Goal: Task Accomplishment & Management: Complete application form

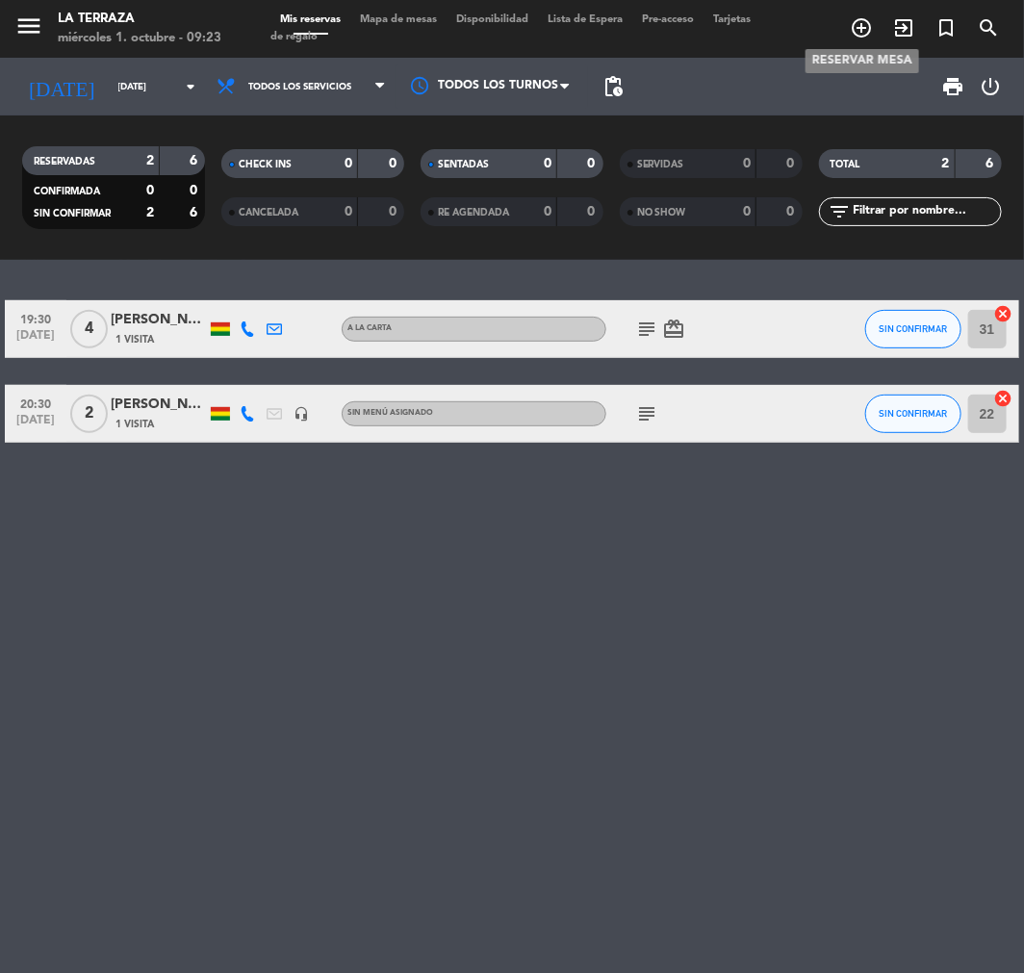
click at [864, 22] on icon "add_circle_outline" at bounding box center [860, 27] width 23 height 23
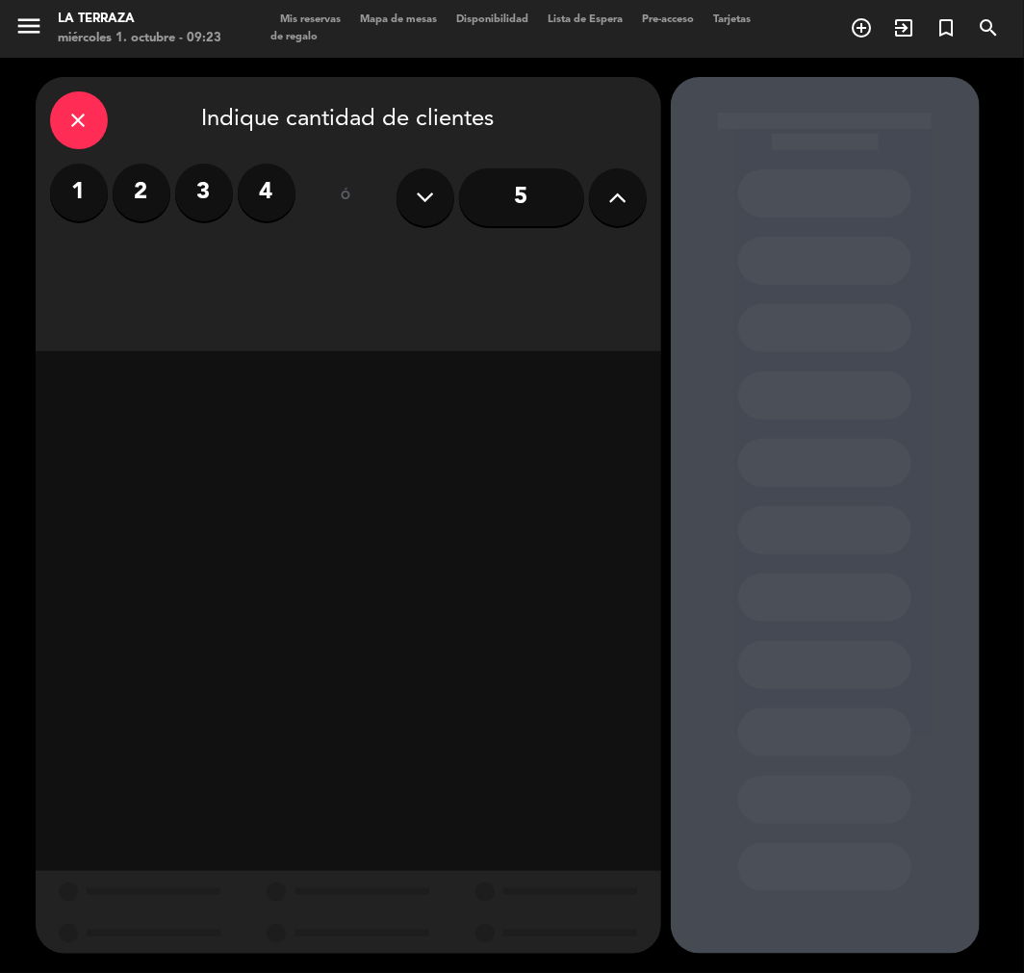
click at [262, 181] on label "4" at bounding box center [267, 193] width 58 height 58
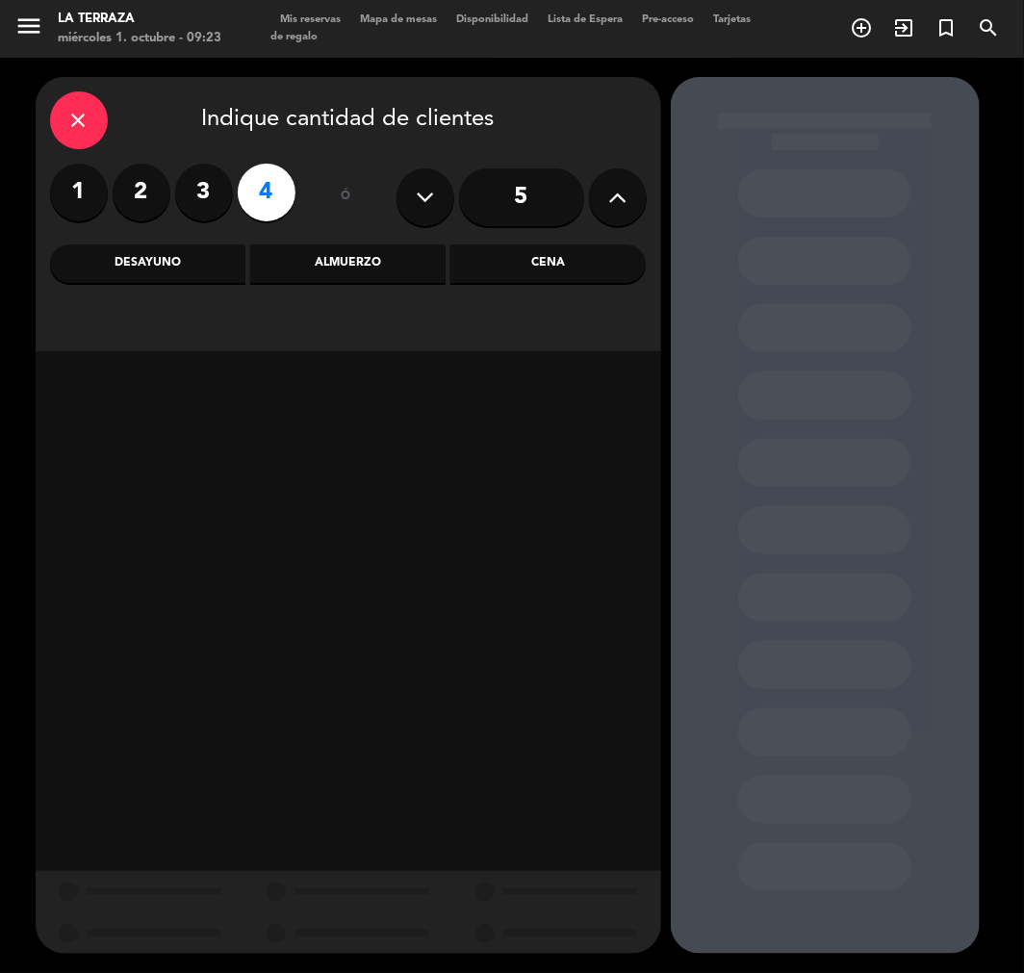
click at [145, 260] on div "Desayuno" at bounding box center [147, 263] width 195 height 38
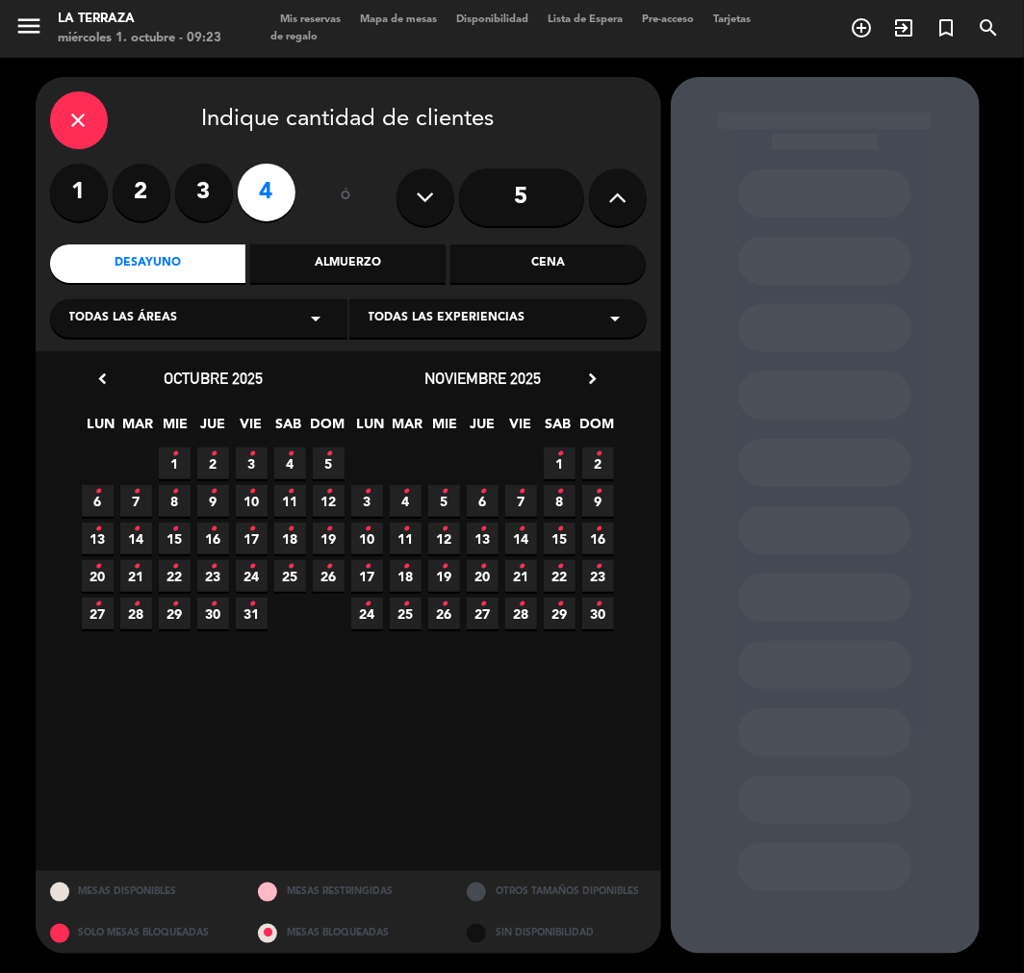
click at [354, 260] on div "Almuerzo" at bounding box center [347, 263] width 195 height 38
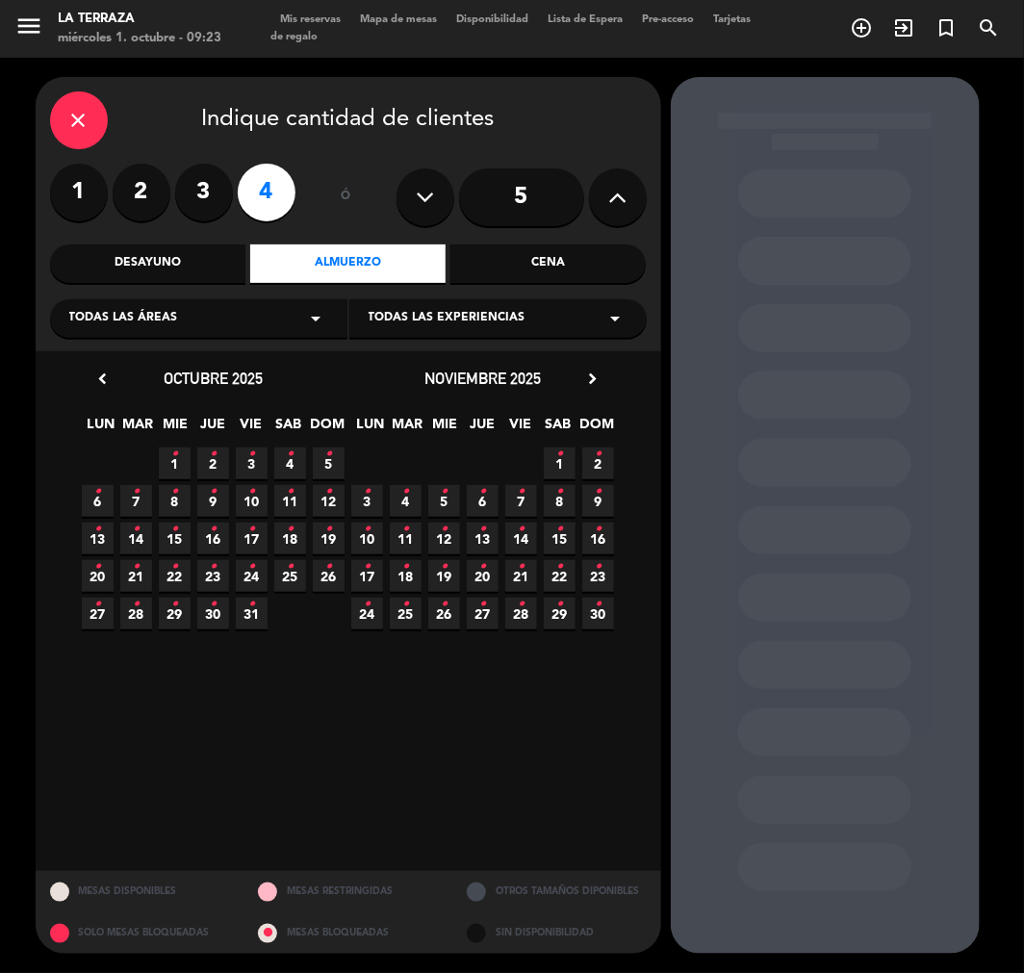
click at [294, 459] on span "4 •" at bounding box center [290, 463] width 32 height 32
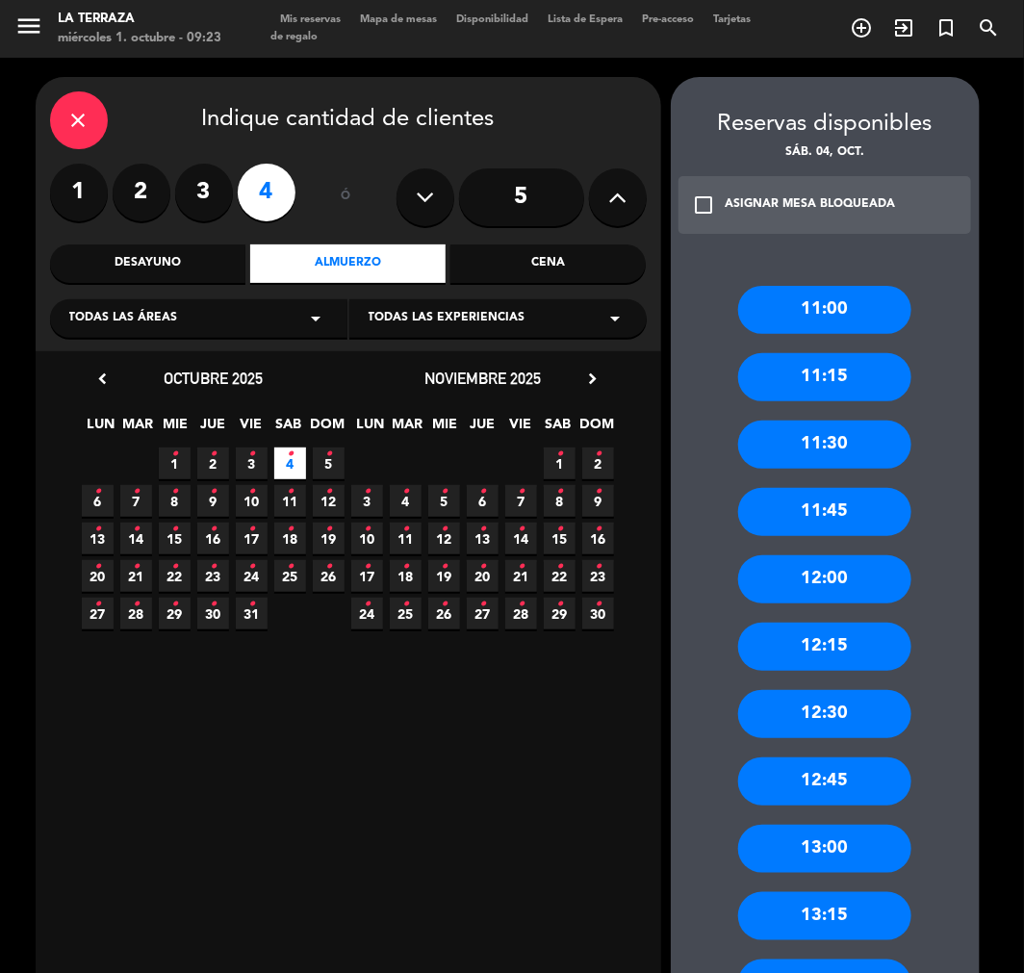
click at [768, 438] on div "11:30" at bounding box center [824, 444] width 173 height 48
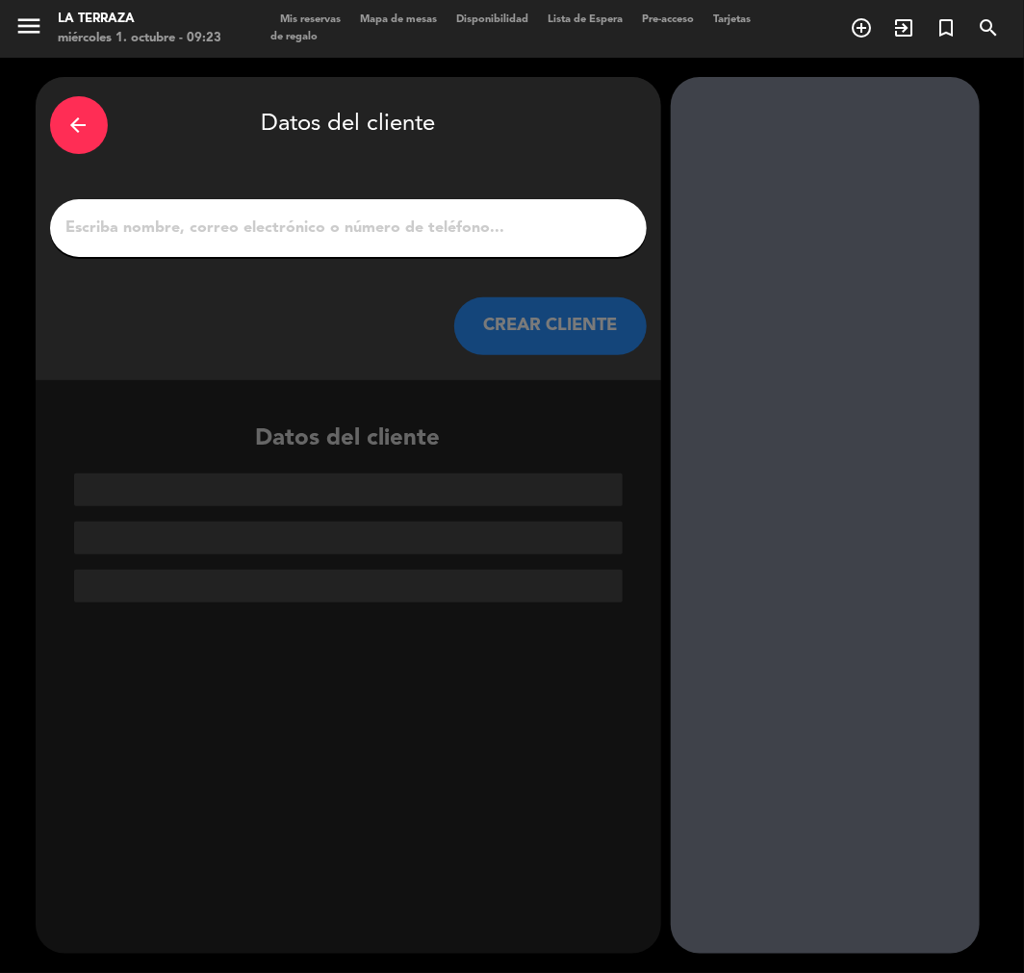
click at [522, 236] on input "1" at bounding box center [348, 228] width 568 height 27
paste input "[PERSON_NAME]"
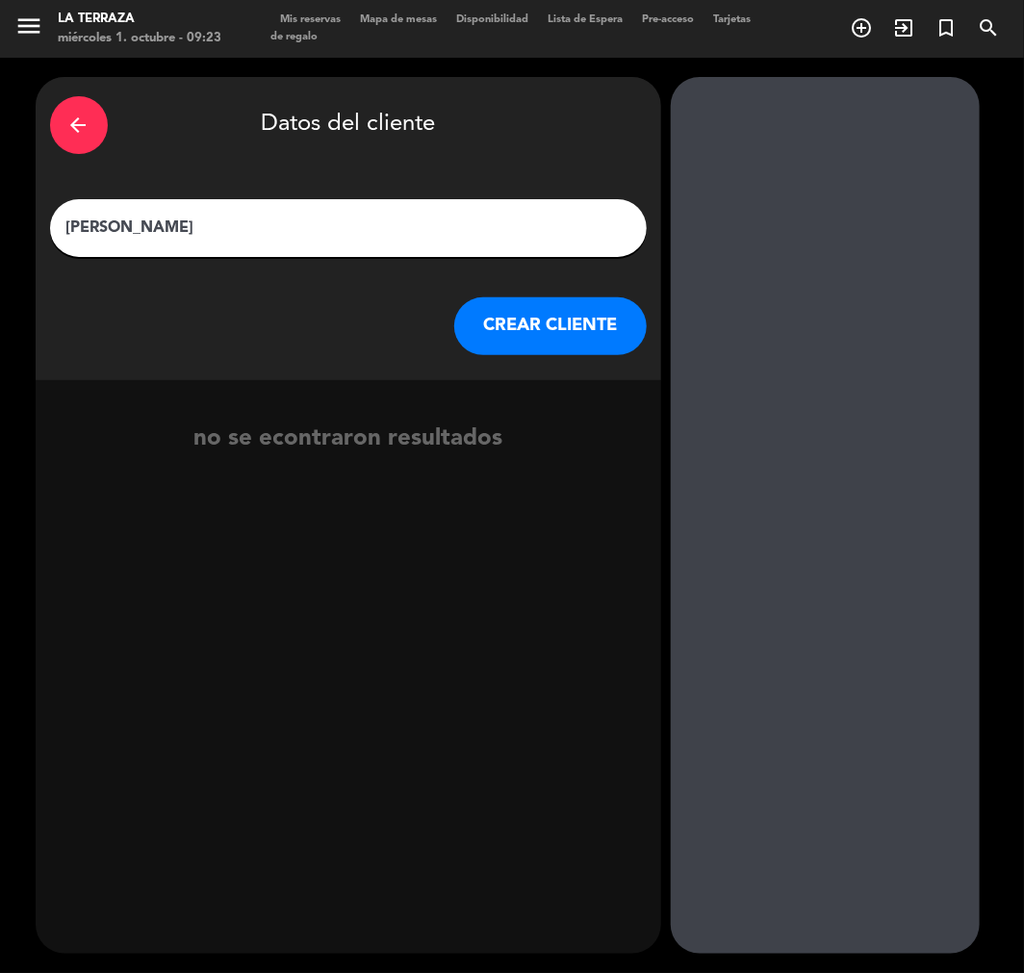
type input "[PERSON_NAME]"
click at [536, 296] on div "arrow_back Datos del cliente [PERSON_NAME] CREAR CLIENTE" at bounding box center [348, 228] width 625 height 303
click at [533, 323] on button "CREAR CLIENTE" at bounding box center [550, 326] width 192 height 58
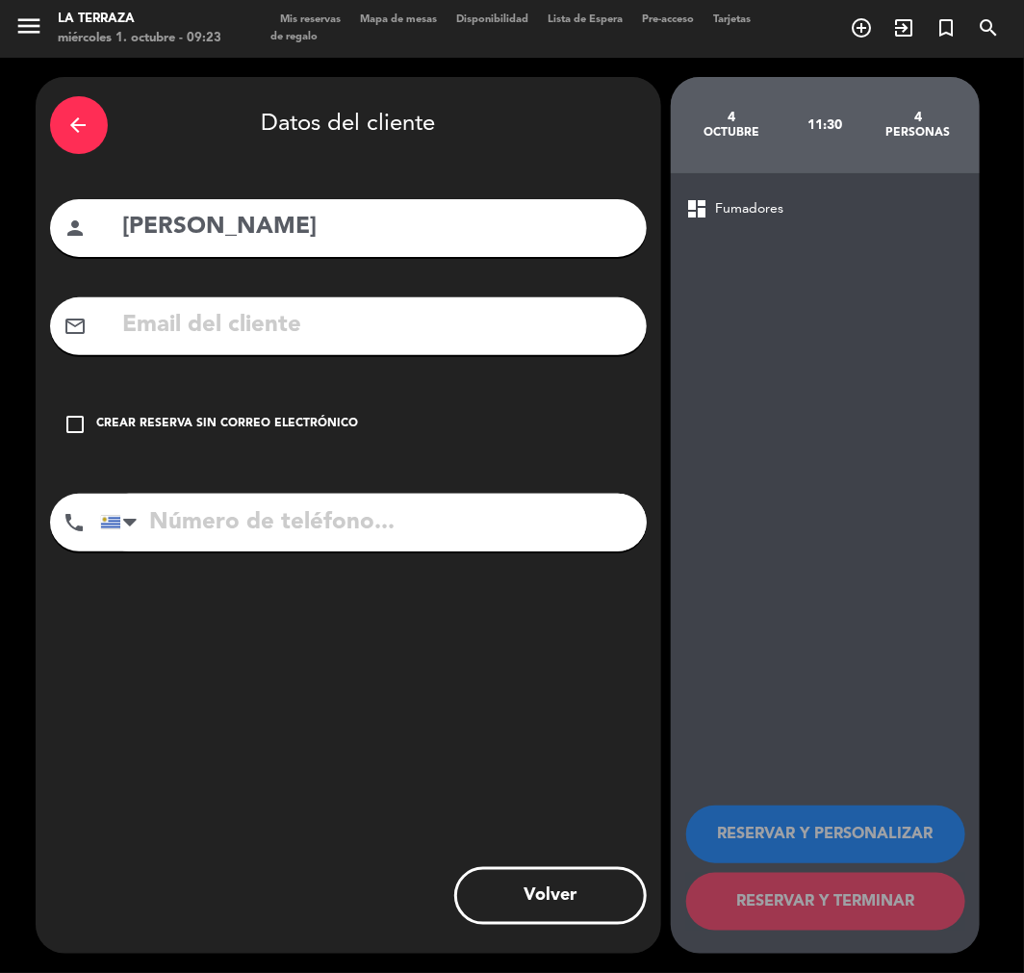
click at [533, 324] on input "text" at bounding box center [376, 325] width 511 height 39
paste input "[EMAIL_ADDRESS][DOMAIN_NAME]"
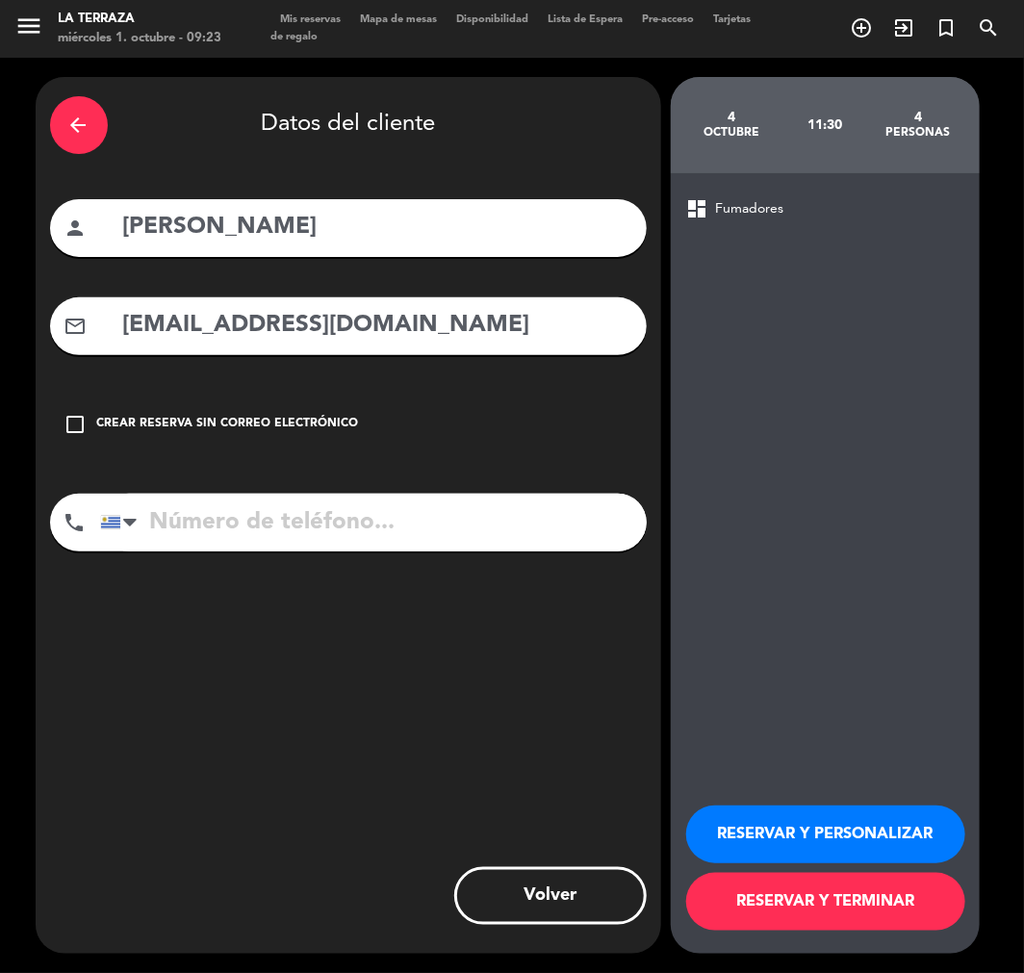
type input "[EMAIL_ADDRESS][DOMAIN_NAME]"
click at [141, 229] on input "[PERSON_NAME]" at bounding box center [376, 227] width 511 height 39
type input "[PERSON_NAME]"
click at [478, 518] on input "tel" at bounding box center [373, 523] width 546 height 58
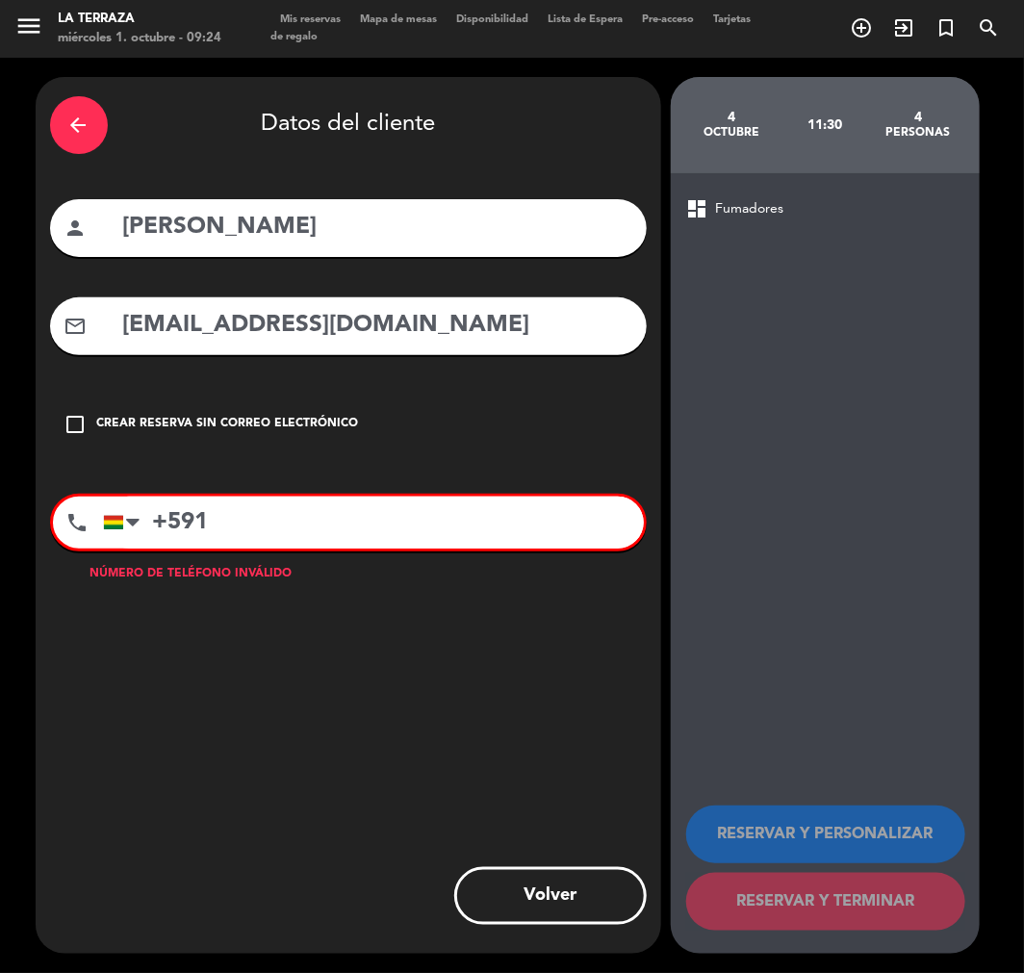
paste input "60098819"
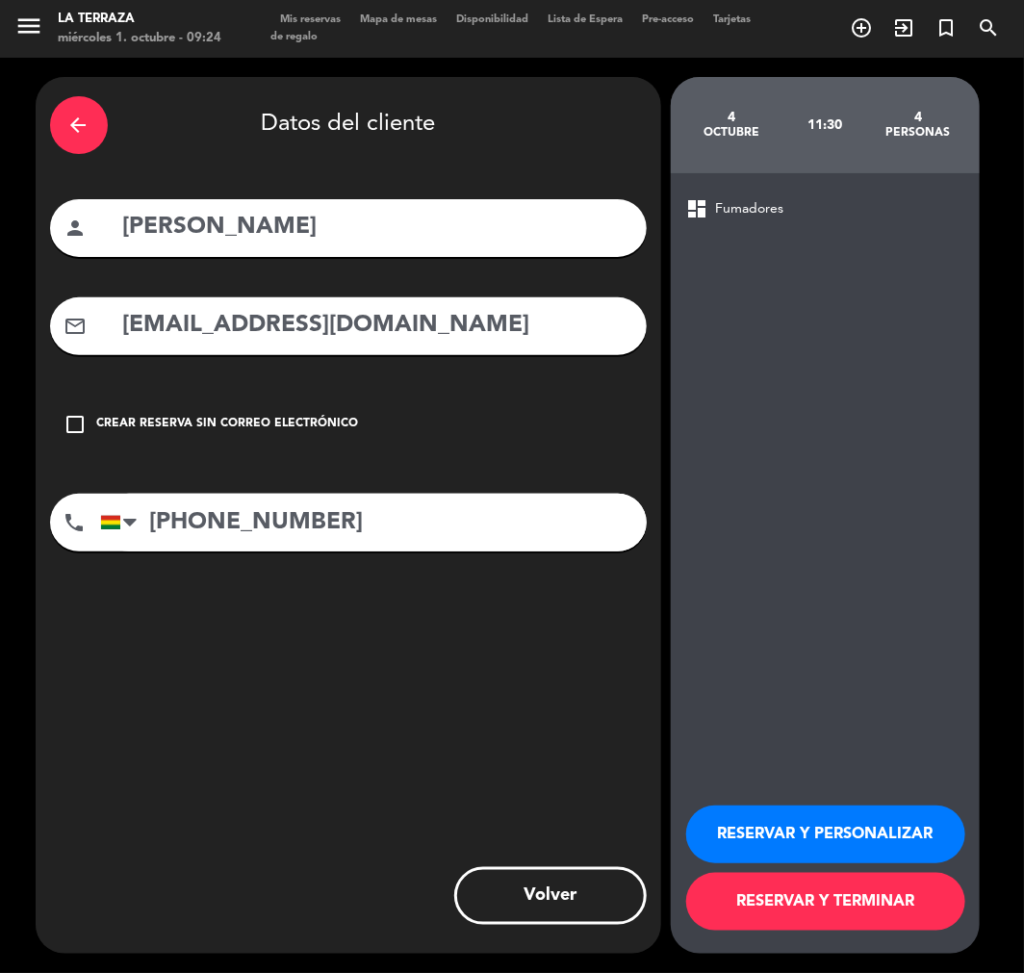
type input "[PHONE_NUMBER]"
click at [872, 816] on button "RESERVAR Y PERSONALIZAR" at bounding box center [825, 834] width 279 height 58
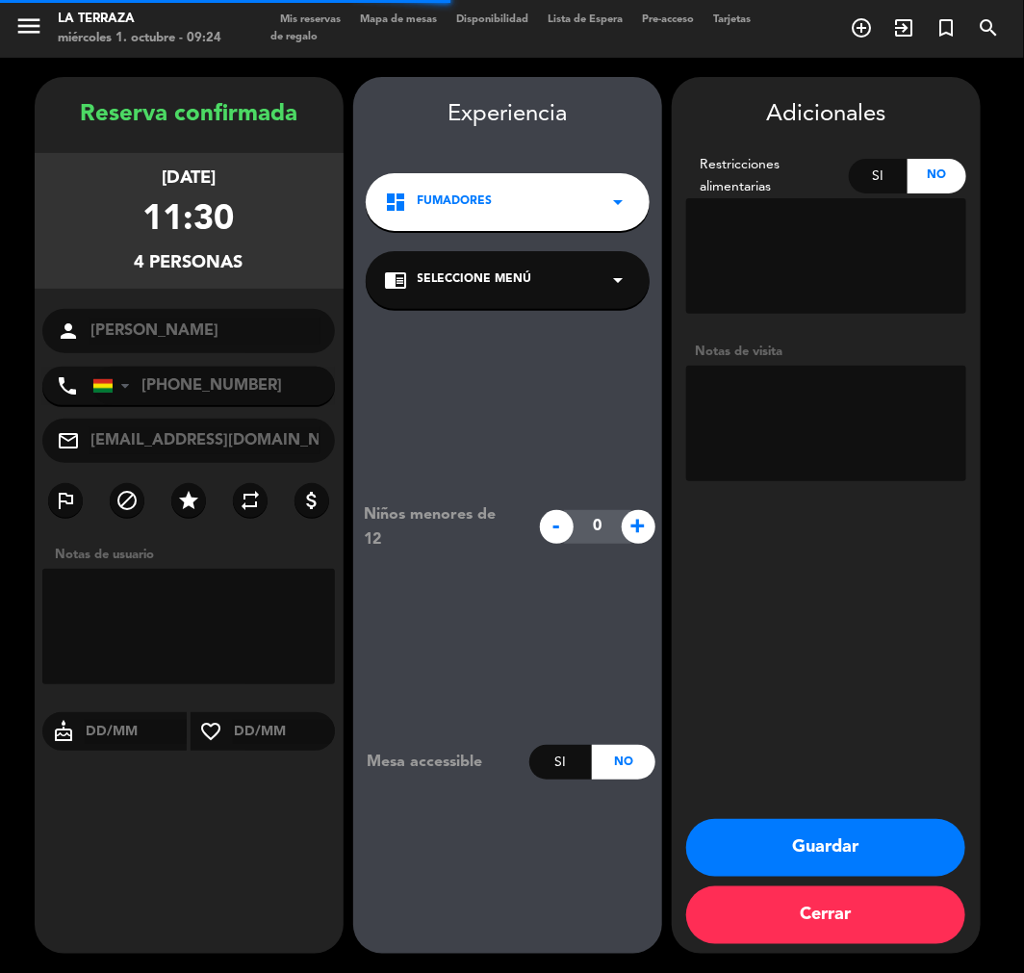
click at [849, 382] on textarea at bounding box center [826, 423] width 280 height 115
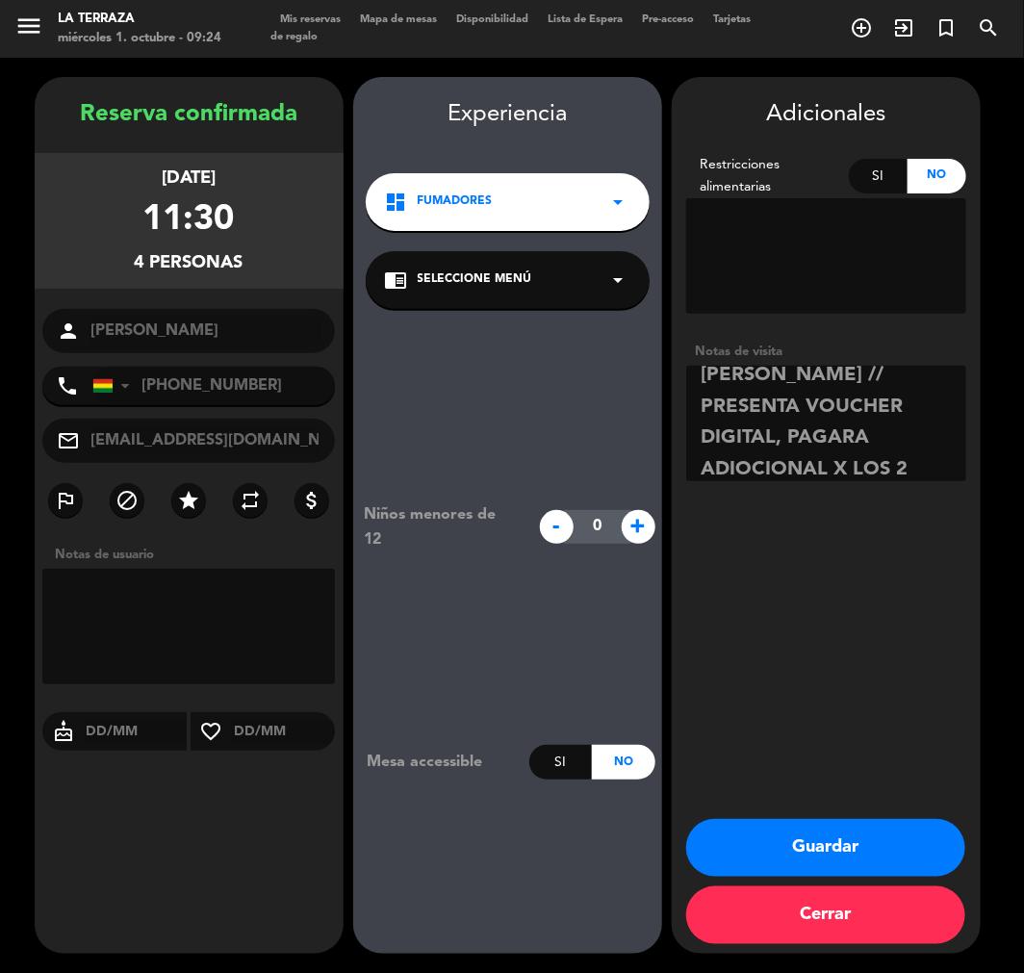
scroll to position [45, 0]
type textarea "[PERSON_NAME] // PRESENTA VOUCHER DIGITAL, PAGARA ADIOCIONAL X LOS 2 NIÑOS"
click at [877, 841] on button "Guardar" at bounding box center [825, 848] width 279 height 58
